Goal: Check status: Check status

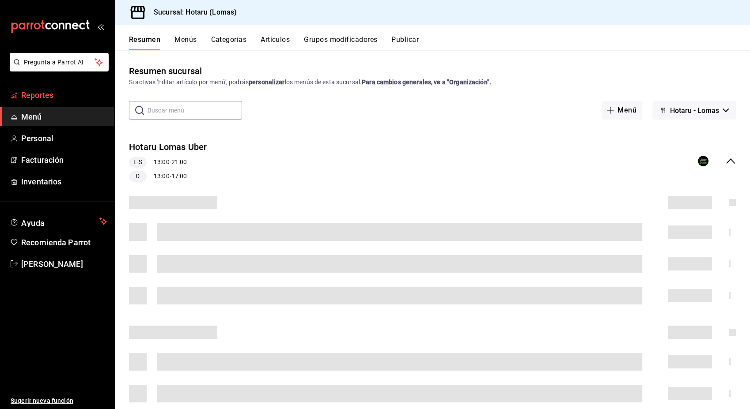
click at [32, 96] on font "Reportes" at bounding box center [37, 95] width 32 height 9
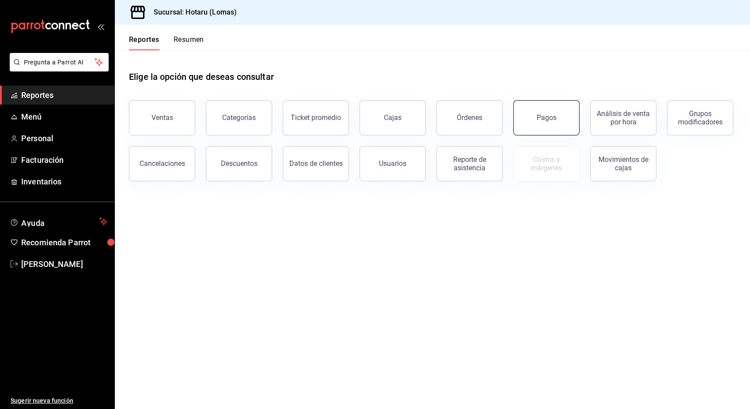
click at [561, 117] on button "Pagos" at bounding box center [546, 117] width 66 height 35
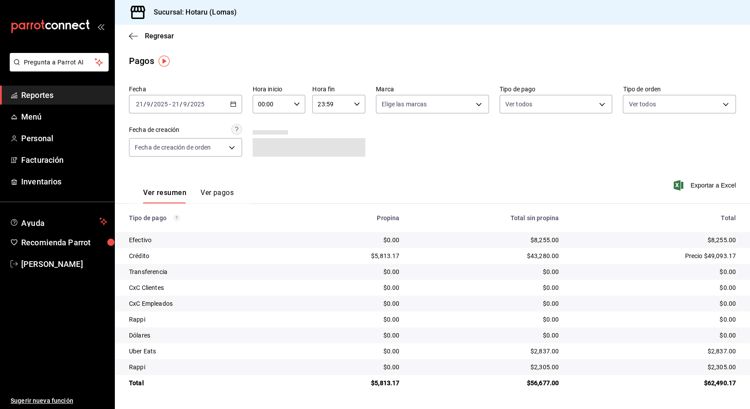
click at [234, 102] on \(Stroke\) "button" at bounding box center [234, 102] width 0 height 0
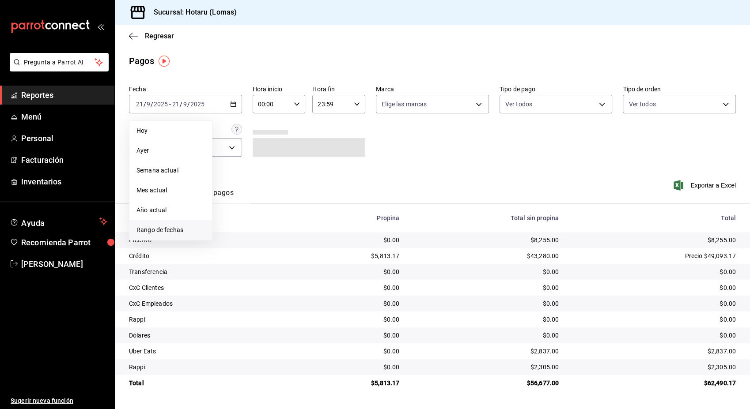
click at [167, 226] on span "Rango de fechas" at bounding box center [170, 230] width 68 height 9
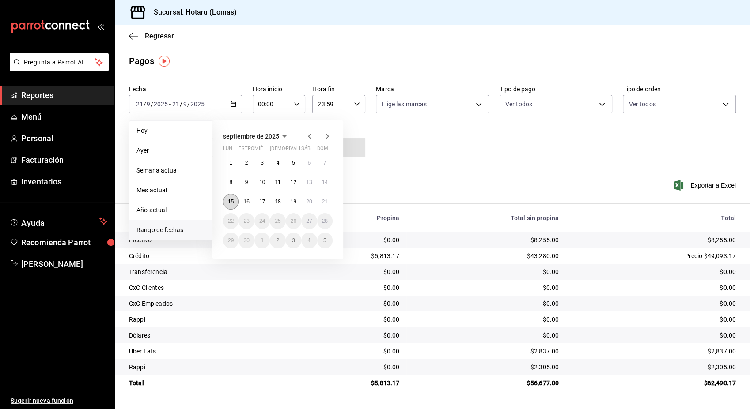
click at [232, 204] on abbr "15" at bounding box center [231, 202] width 6 height 6
click at [228, 203] on abbr "15" at bounding box center [231, 202] width 6 height 6
click at [331, 201] on button "21" at bounding box center [324, 202] width 15 height 16
